Goal: Information Seeking & Learning: Learn about a topic

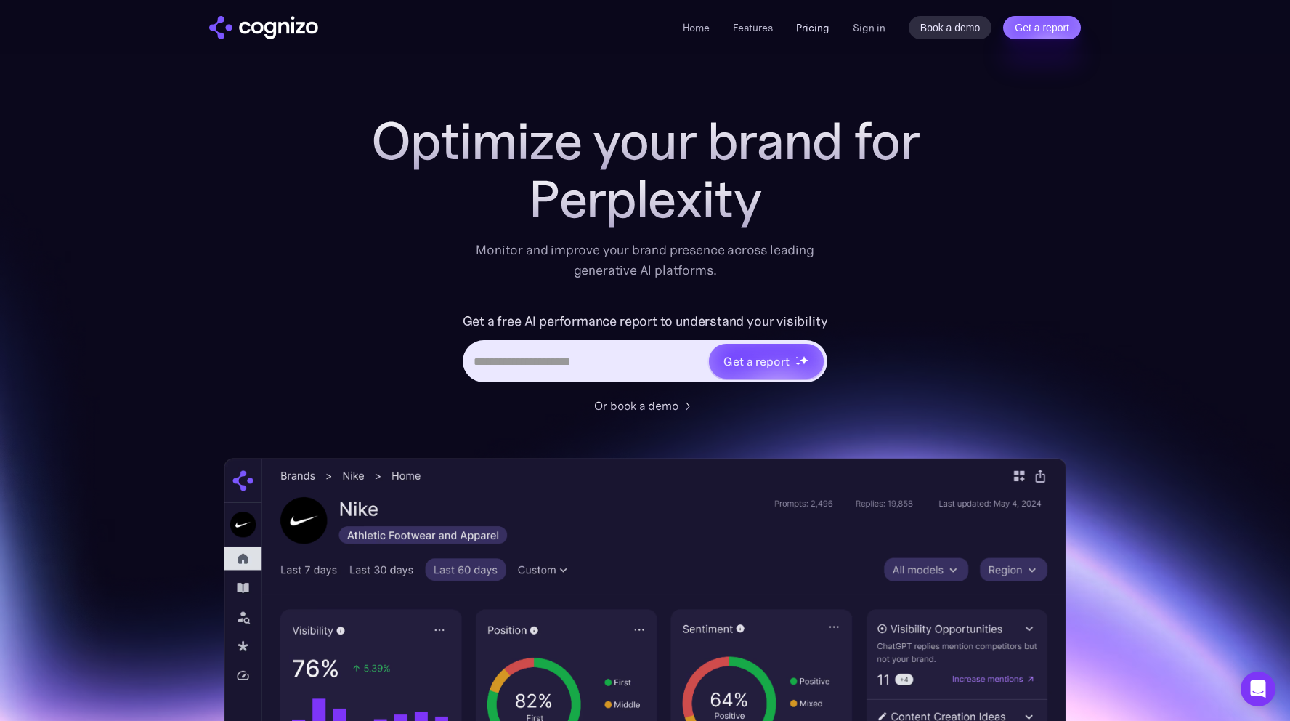
click at [808, 25] on link "Pricing" at bounding box center [812, 27] width 33 height 13
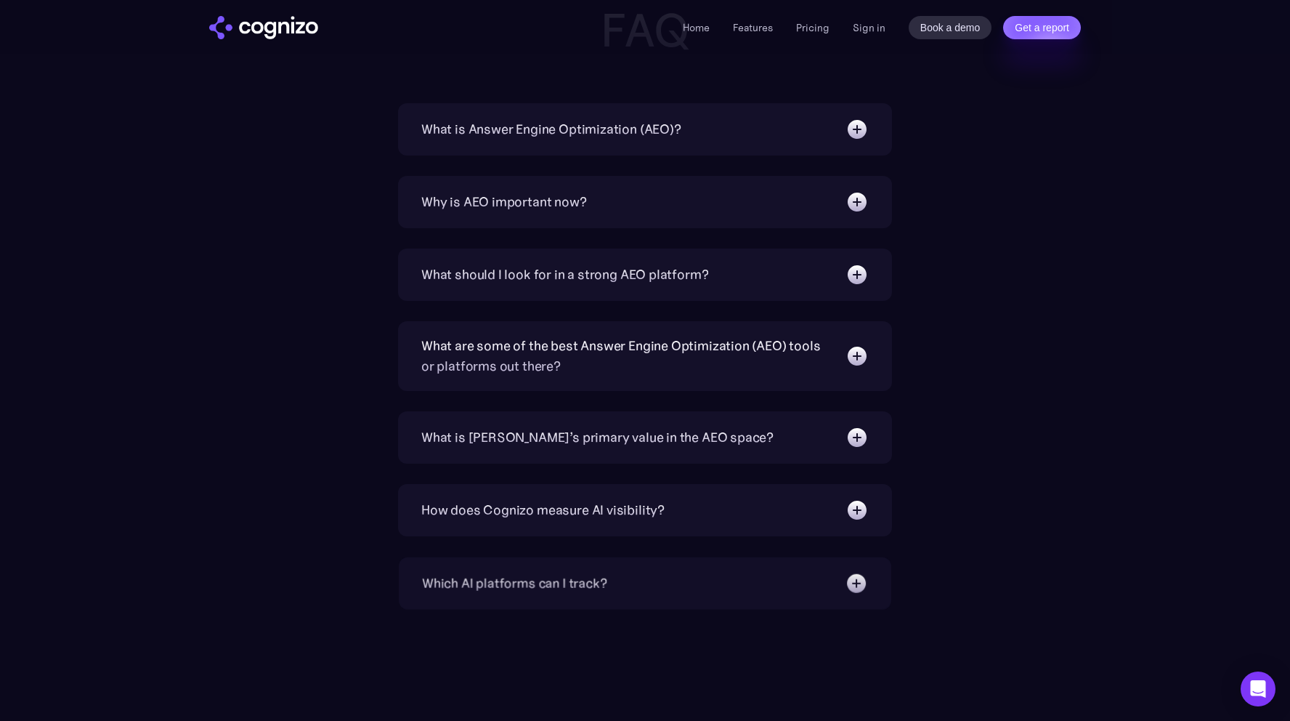
scroll to position [3312, 0]
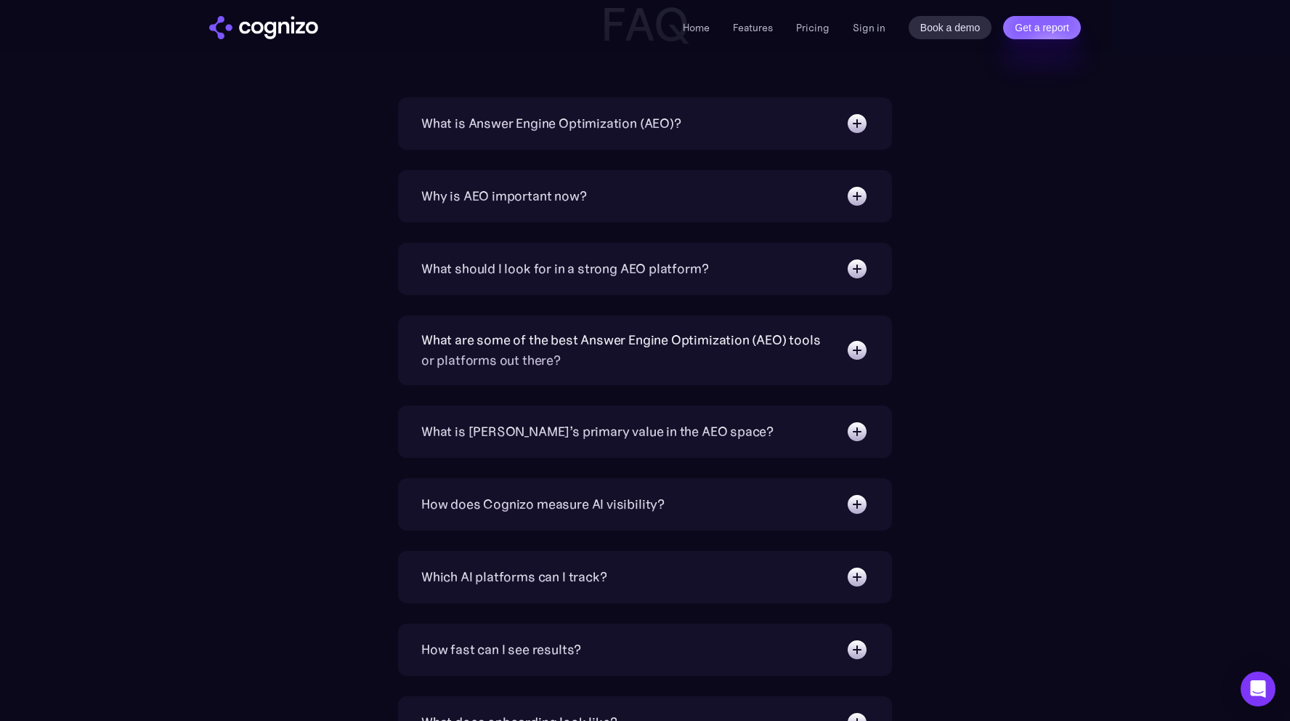
click at [766, 120] on div "What is Answer Engine Optimization (AEO)?" at bounding box center [644, 123] width 447 height 23
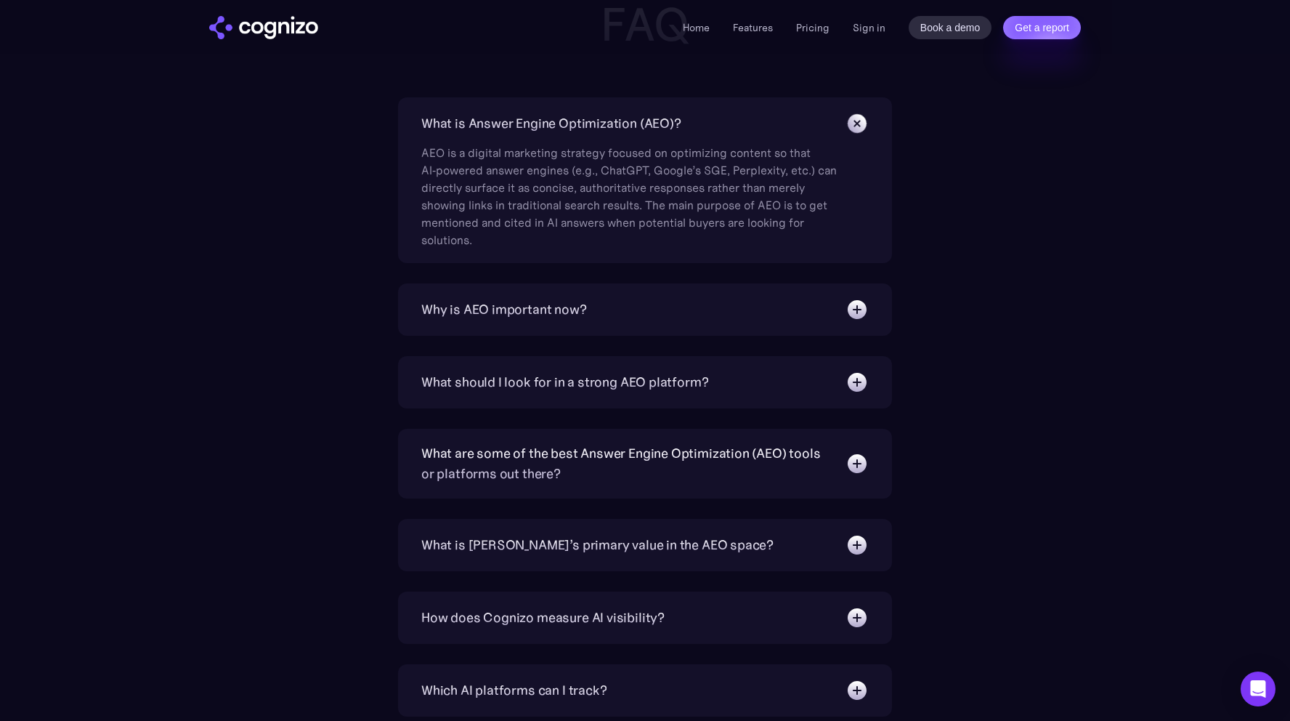
click at [766, 120] on div "What is Answer Engine Optimization (AEO)?" at bounding box center [644, 123] width 447 height 23
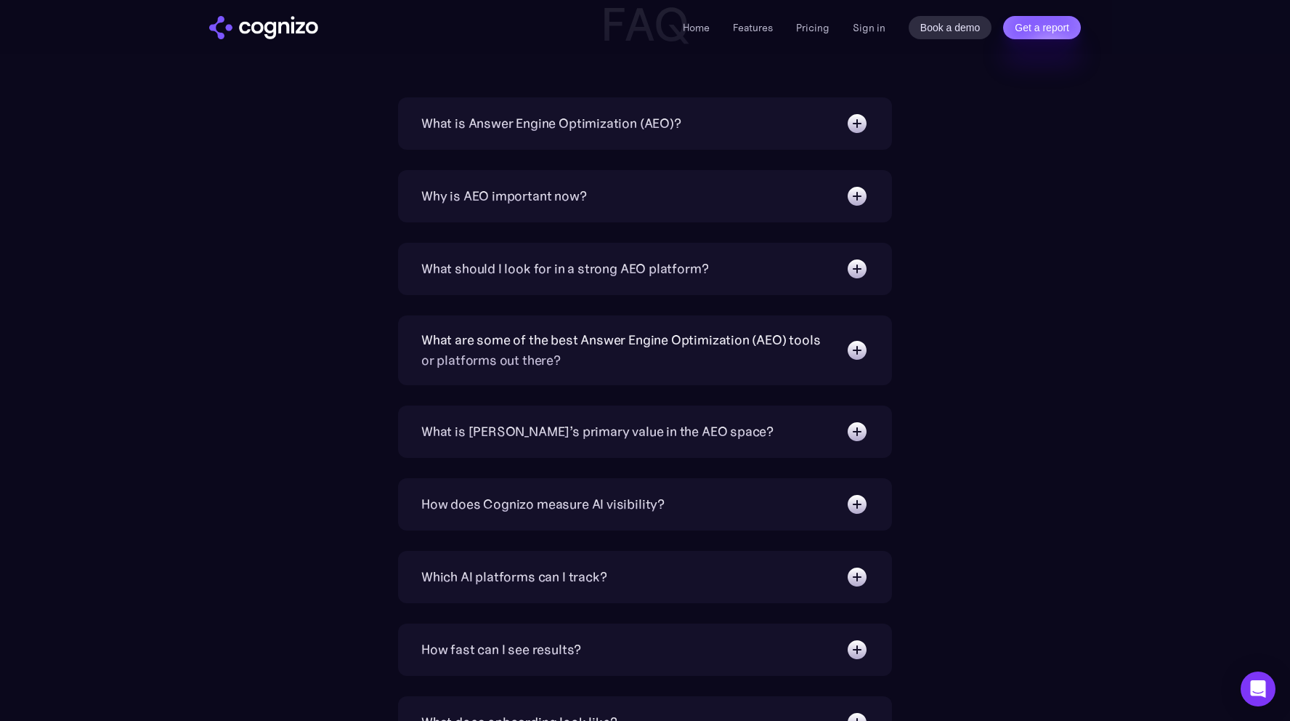
click at [673, 437] on div "What is [PERSON_NAME]’s primary value in the AEO space?" at bounding box center [597, 431] width 352 height 20
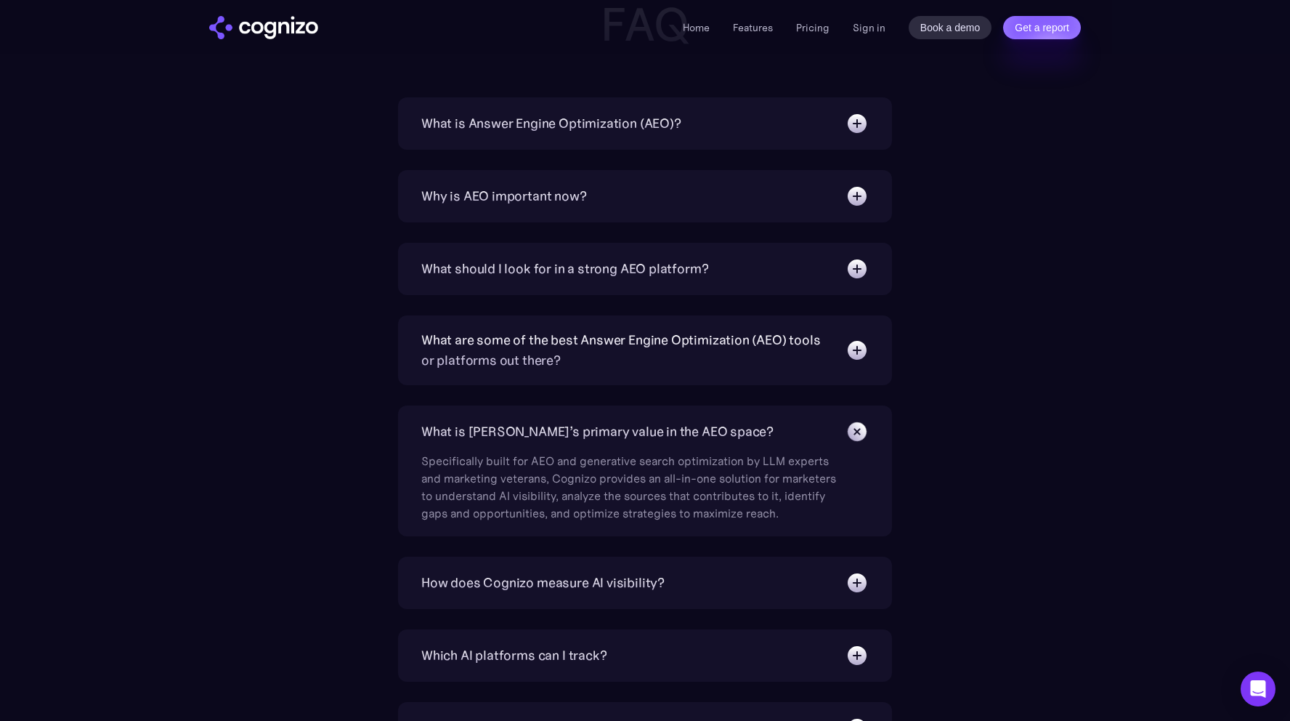
click at [673, 437] on div "What is [PERSON_NAME]’s primary value in the AEO space?" at bounding box center [597, 431] width 352 height 20
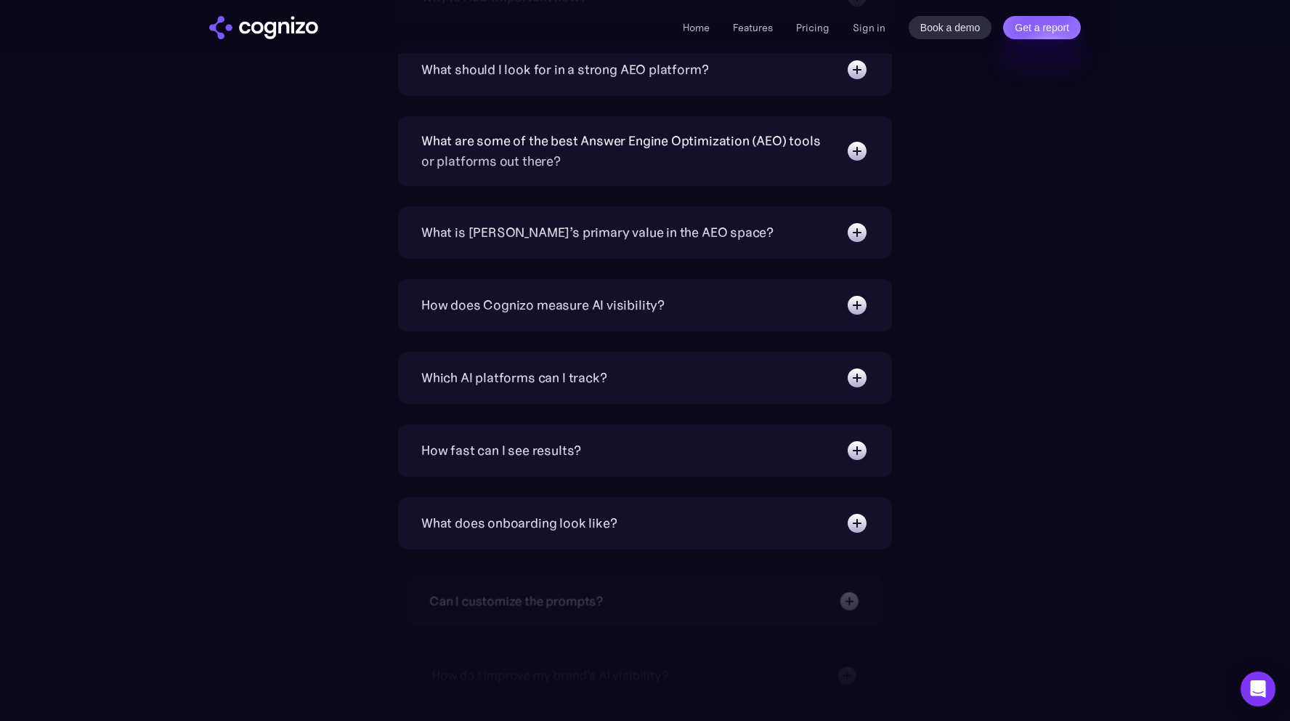
scroll to position [3661, 0]
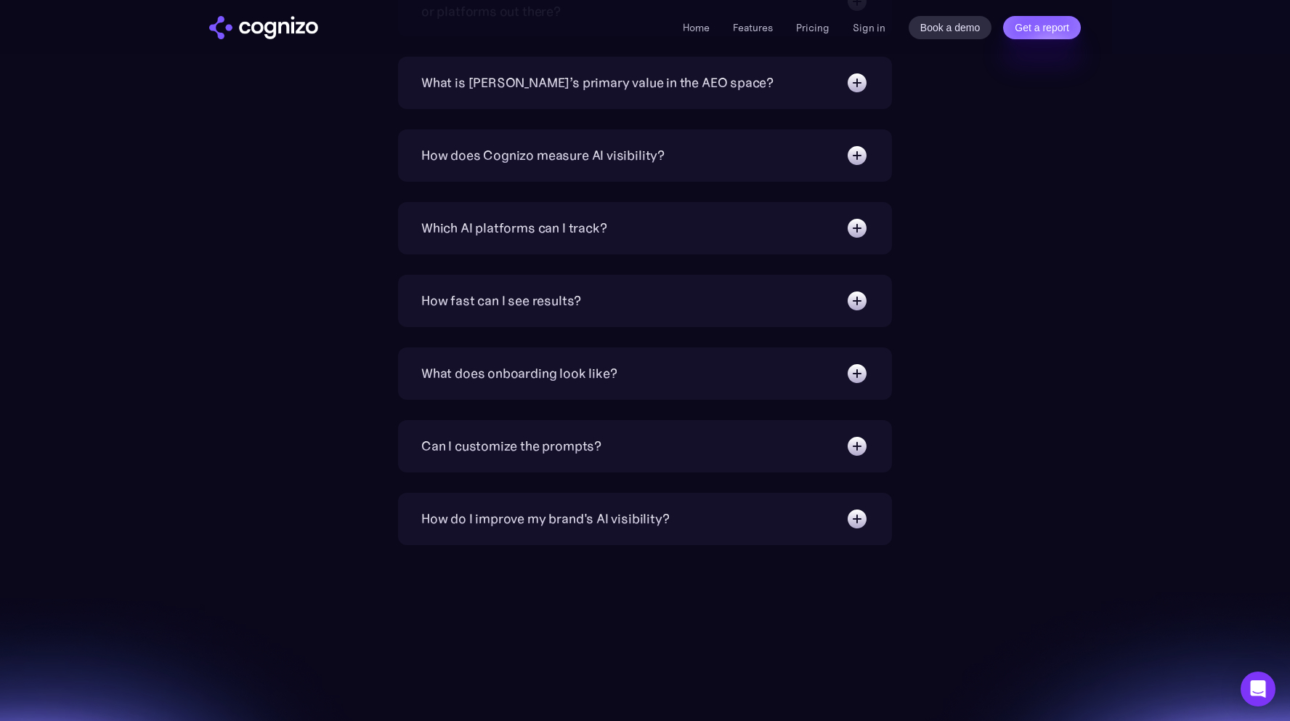
click at [671, 294] on div "How fast can I see results?" at bounding box center [644, 300] width 447 height 23
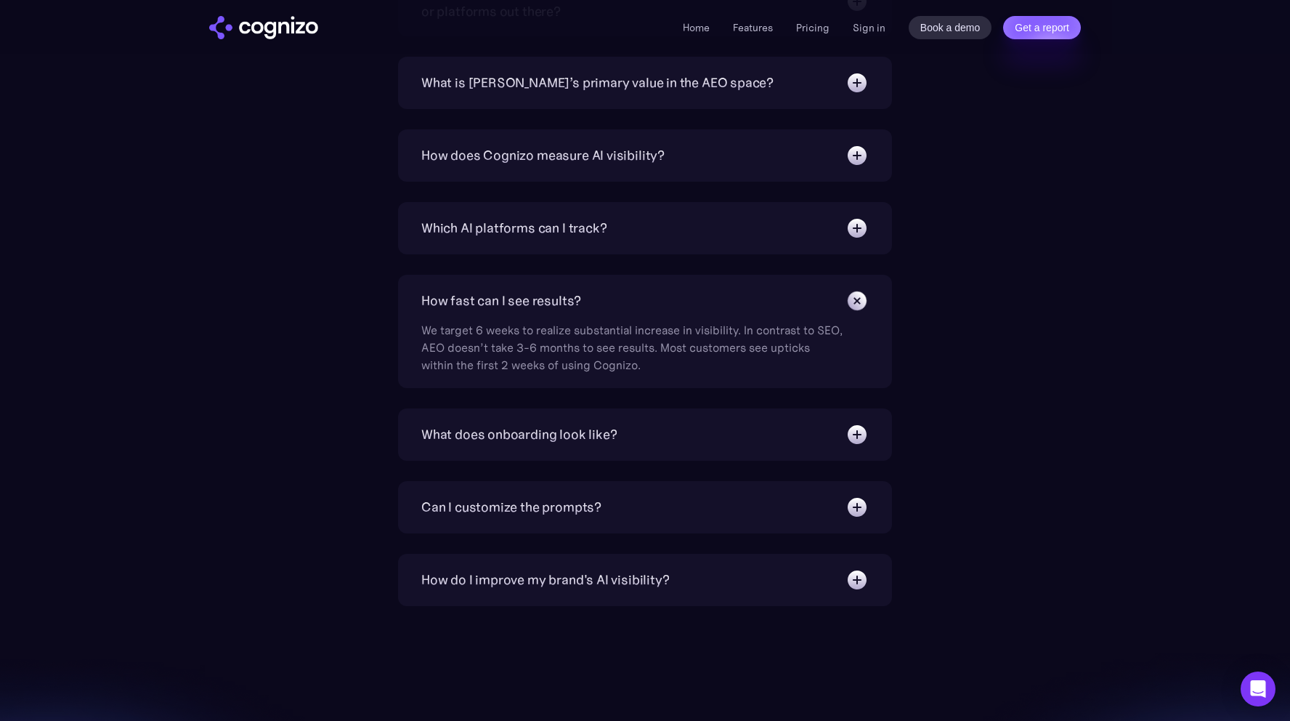
click at [671, 294] on div "How fast can I see results?" at bounding box center [644, 300] width 447 height 23
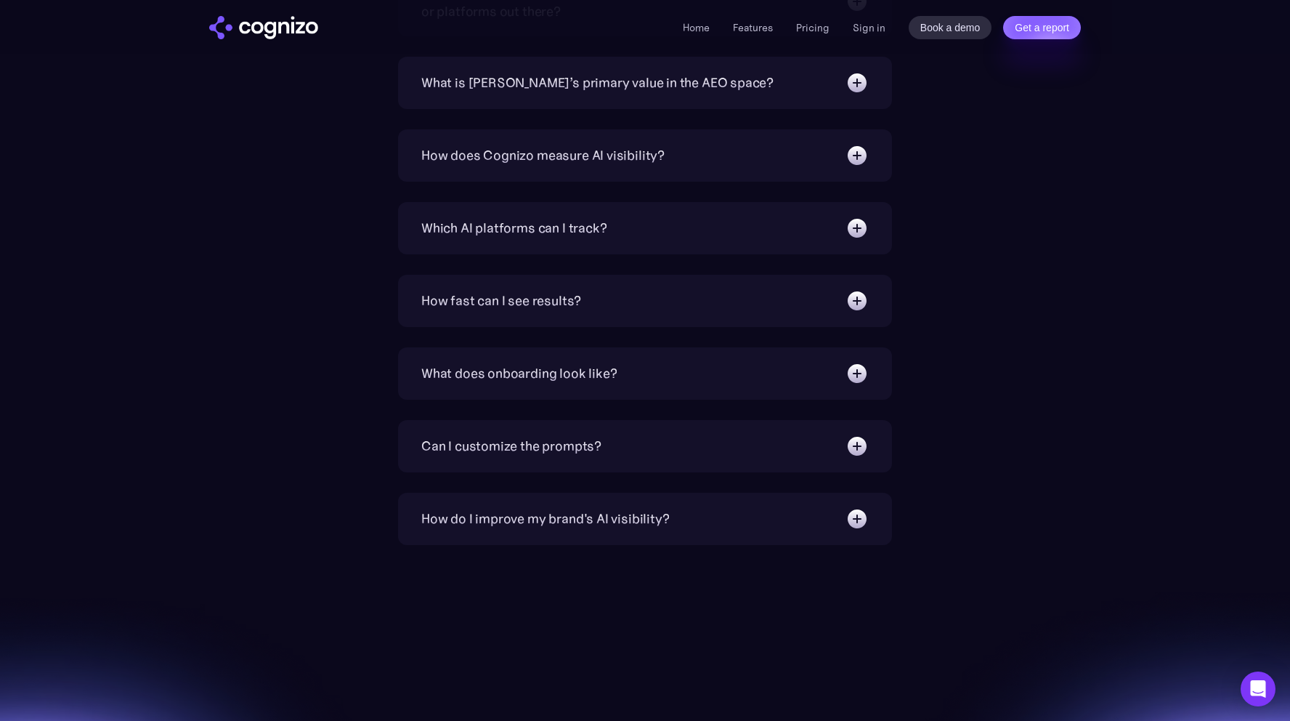
click at [652, 358] on div "What does onboarding look like? Instant. You’ll have a premade prompt set to st…" at bounding box center [645, 373] width 494 height 52
click at [641, 368] on div "What does onboarding look like?" at bounding box center [644, 373] width 447 height 23
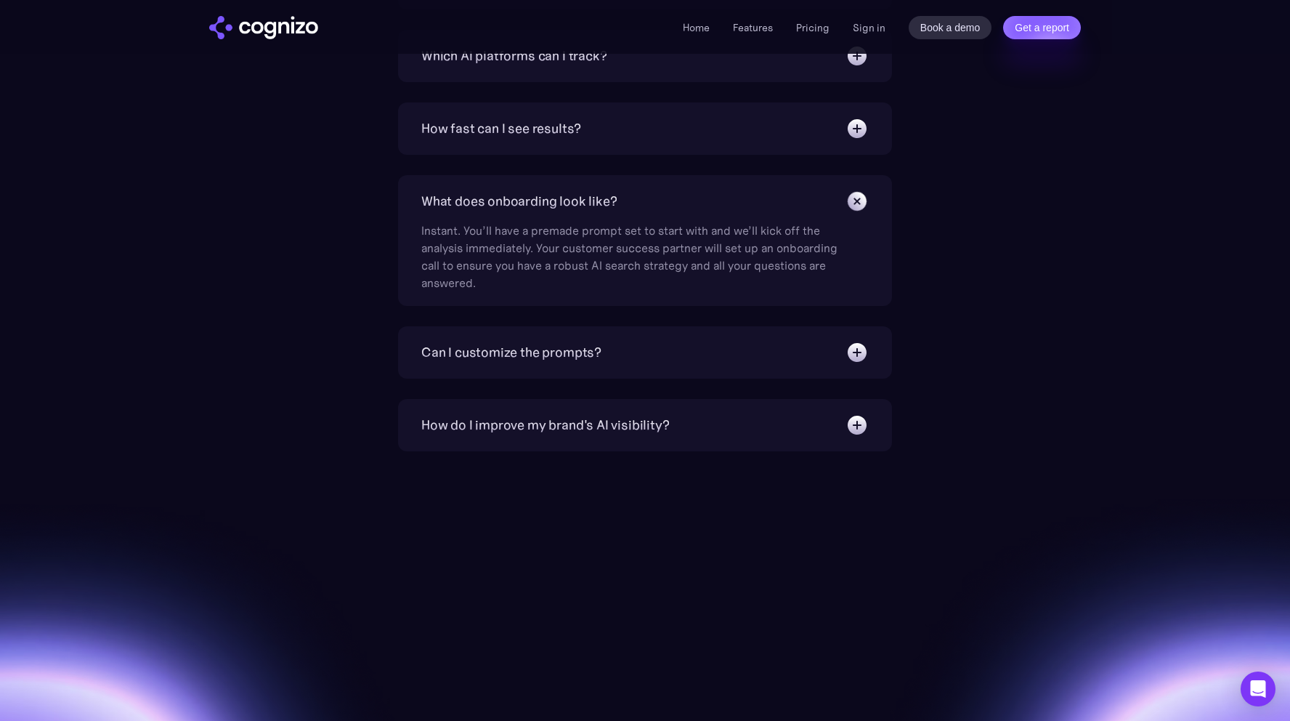
scroll to position [3922, 0]
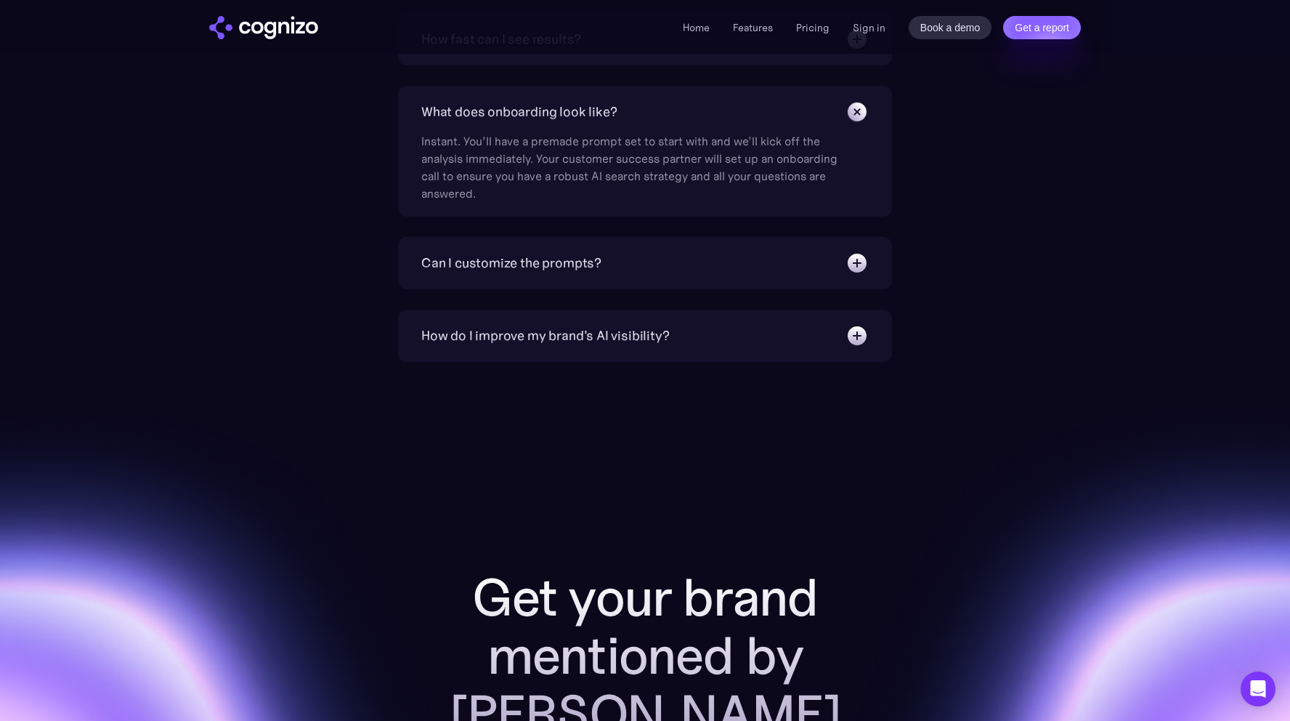
click at [646, 333] on div "How do I improve my brand's AI visibility?" at bounding box center [545, 335] width 248 height 20
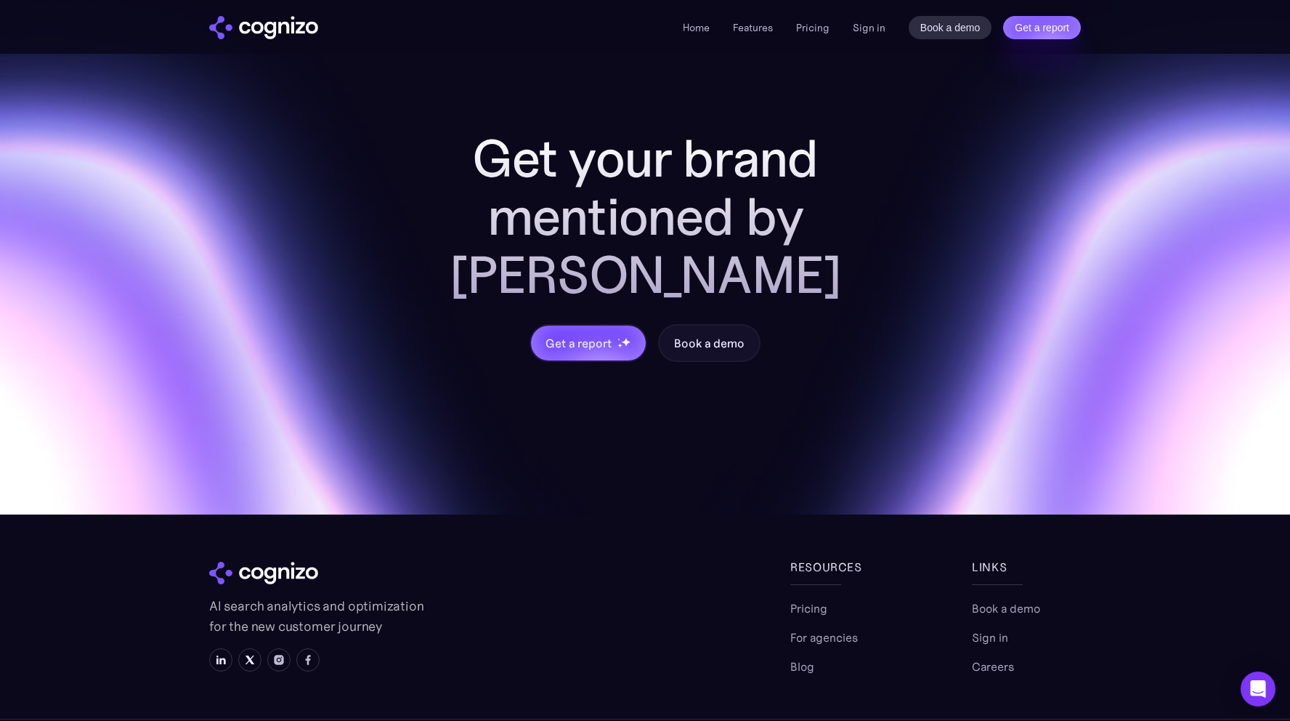
scroll to position [4482, 0]
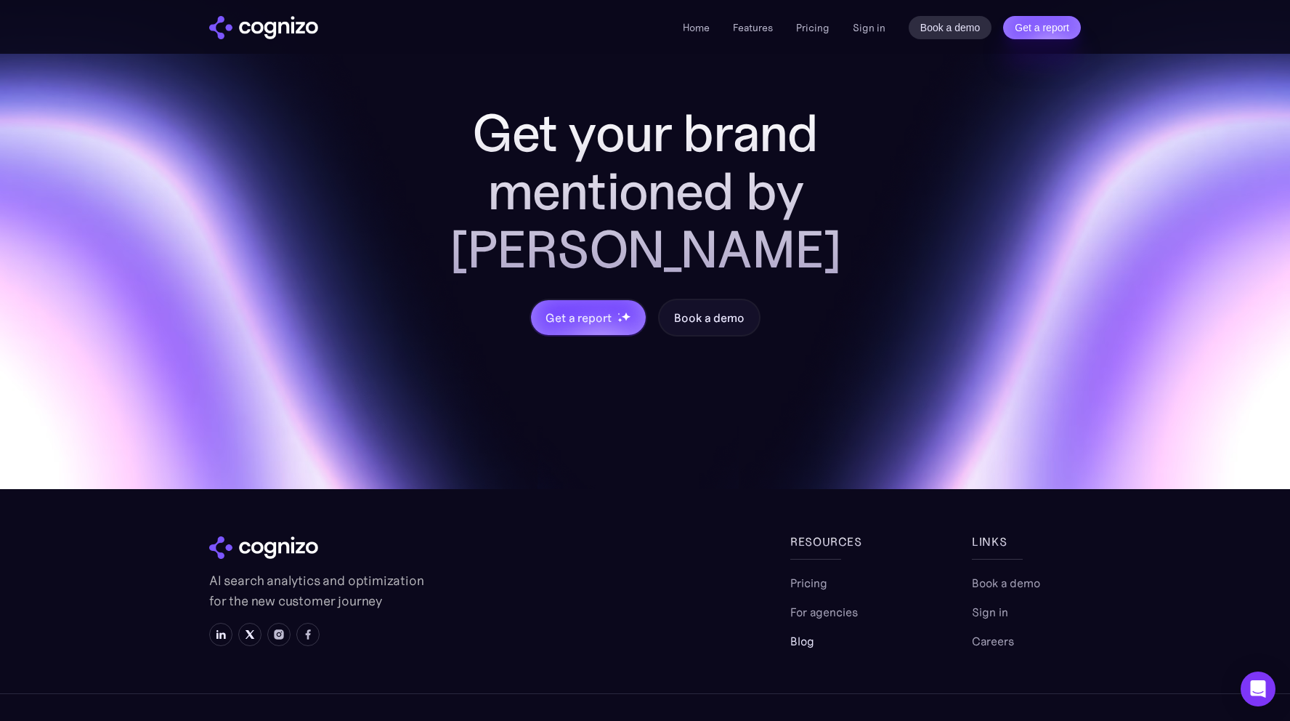
click at [799, 632] on link "Blog" at bounding box center [802, 640] width 24 height 17
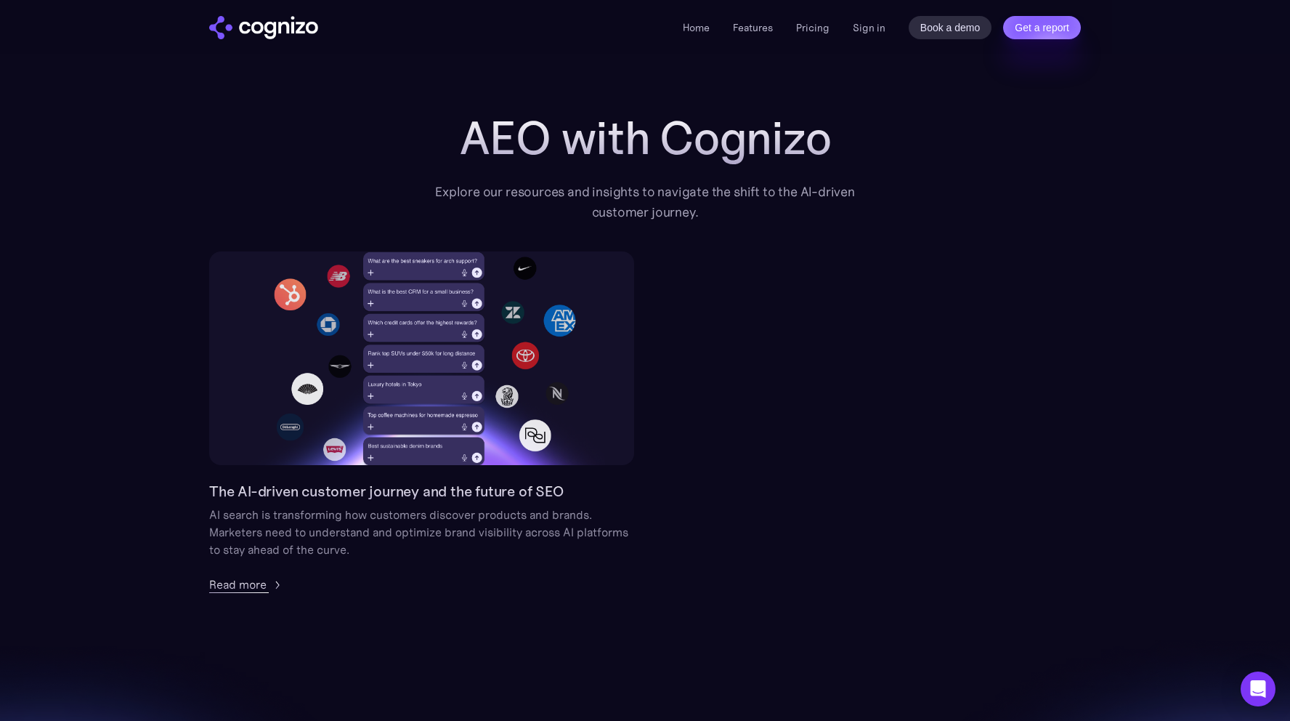
click at [264, 588] on div "Read more" at bounding box center [237, 583] width 57 height 17
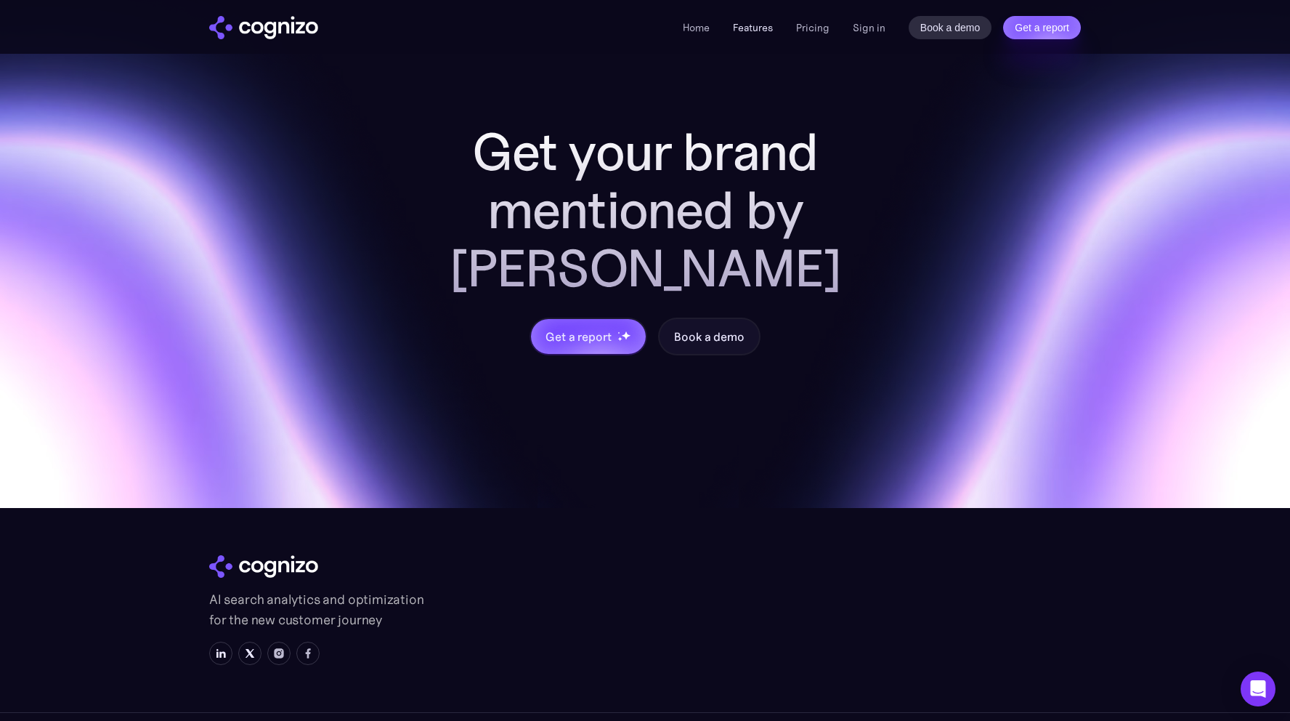
scroll to position [4097, 0]
